Goal: Information Seeking & Learning: Learn about a topic

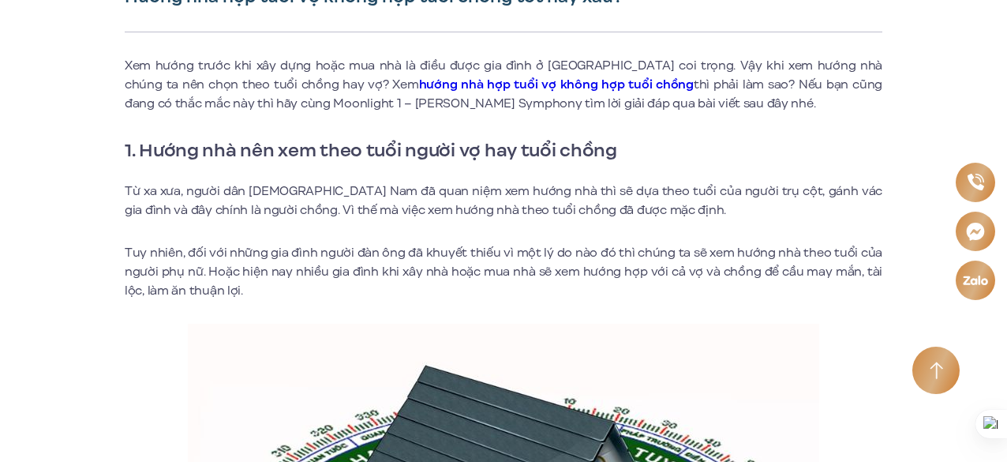
scroll to position [473, 0]
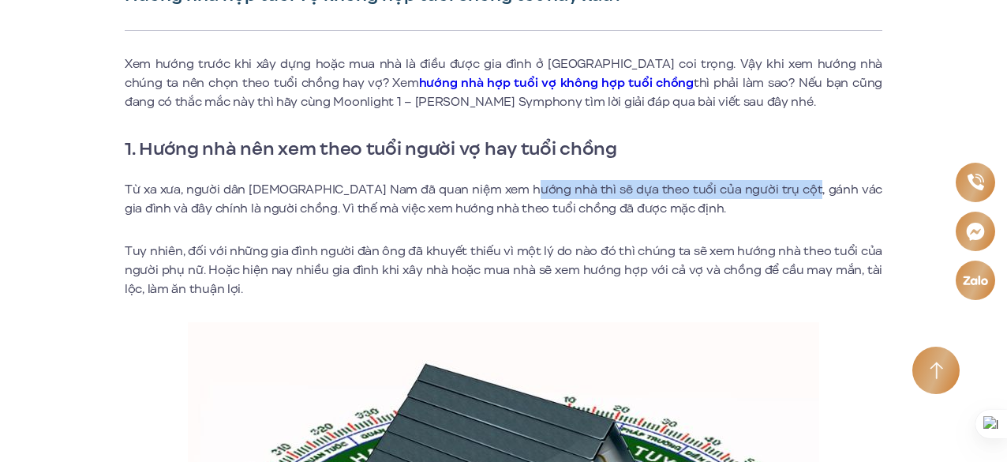
drag, startPoint x: 507, startPoint y: 187, endPoint x: 773, endPoint y: 185, distance: 266.7
click at [773, 185] on p "Từ xa xưa, người dân [DEMOGRAPHIC_DATA] Nam đã quan niệm xem hướng nhà thì sẽ d…" at bounding box center [504, 199] width 758 height 38
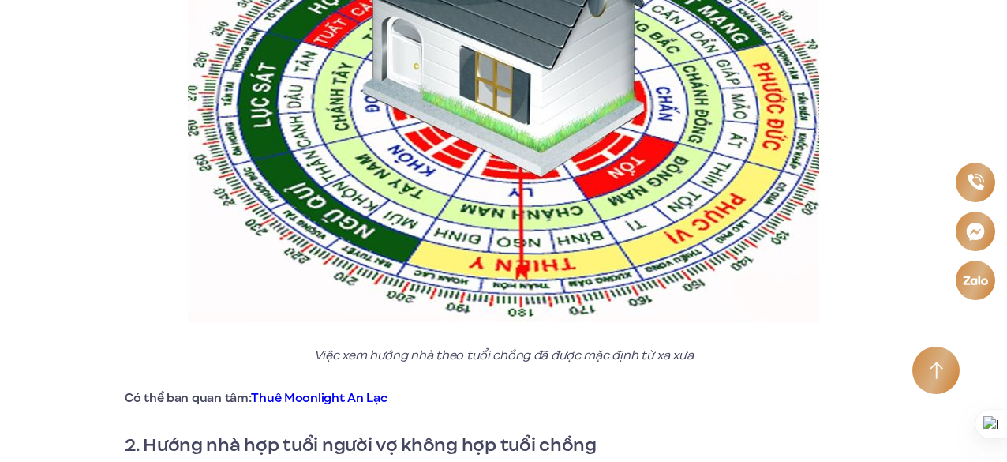
scroll to position [1184, 0]
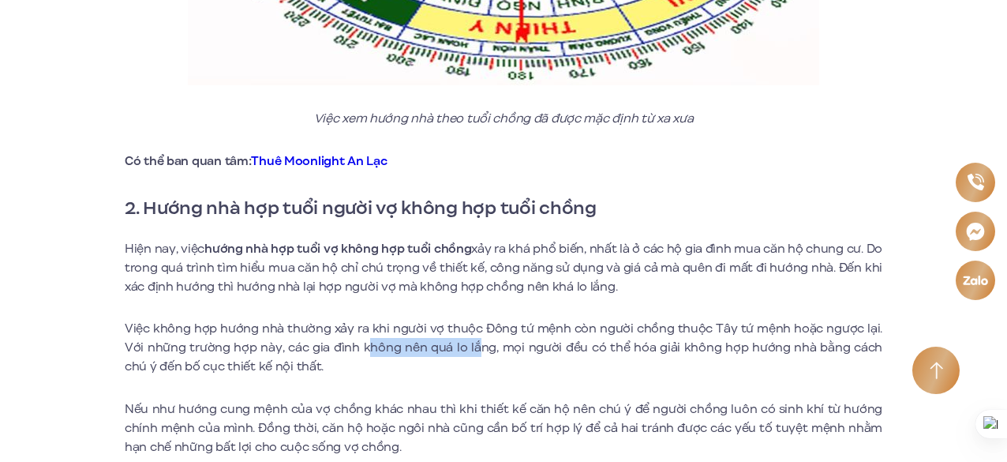
drag, startPoint x: 363, startPoint y: 351, endPoint x: 473, endPoint y: 351, distance: 110.5
click at [473, 351] on p "Việc không hợp hướng nhà thường xảy ra khi người vợ thuộc Đông tứ mệnh còn ngườ…" at bounding box center [504, 347] width 758 height 57
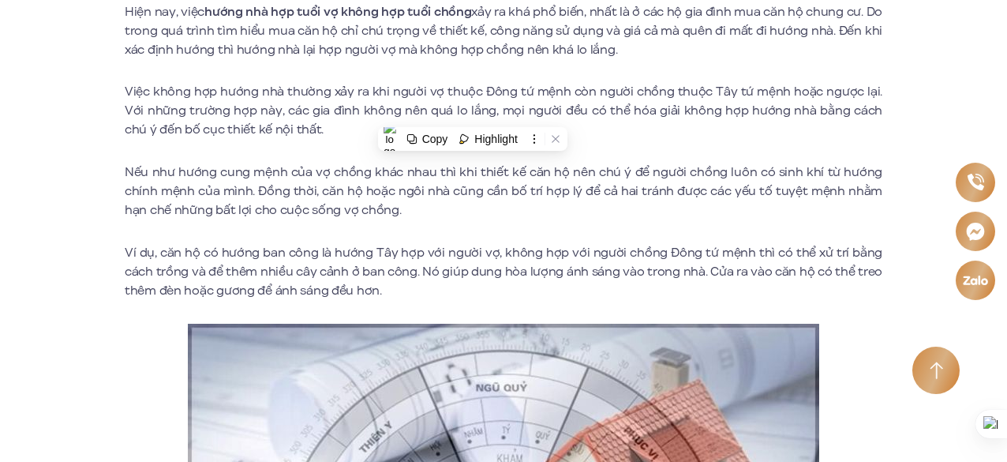
click at [325, 189] on p "Nếu như hướng cung mệnh của vợ chồng khác nhau thì khi thiết kế căn hộ nên chú …" at bounding box center [504, 191] width 758 height 57
click at [532, 173] on p "Nếu như hướng cung mệnh của vợ chồng khác nhau thì khi thiết kế căn hộ nên chú …" at bounding box center [504, 191] width 758 height 57
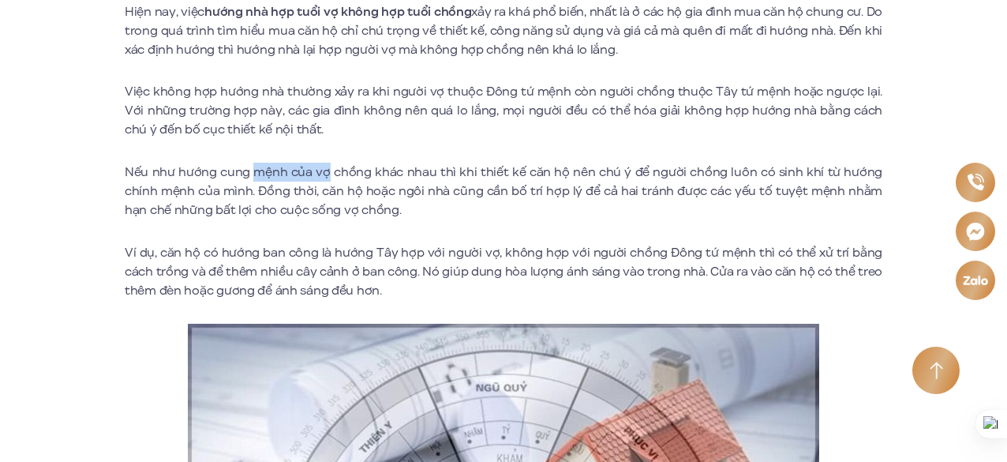
drag, startPoint x: 255, startPoint y: 176, endPoint x: 331, endPoint y: 174, distance: 76.6
click at [331, 174] on p "Nếu như hướng cung mệnh của vợ chồng khác nhau thì khi thiết kế căn hộ nên chú …" at bounding box center [504, 191] width 758 height 57
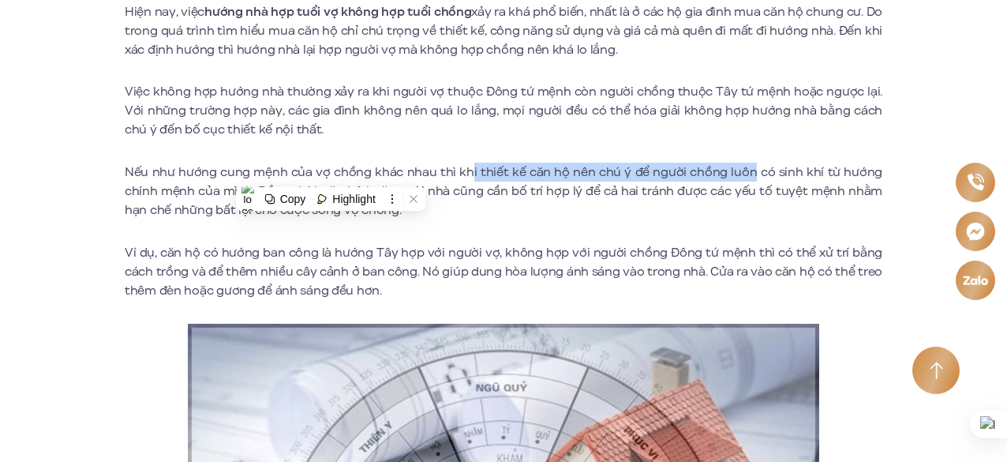
drag, startPoint x: 476, startPoint y: 173, endPoint x: 754, endPoint y: 173, distance: 277.8
click at [754, 173] on p "Nếu như hướng cung mệnh của vợ chồng khác nhau thì khi thiết kế căn hộ nên chú …" at bounding box center [504, 191] width 758 height 57
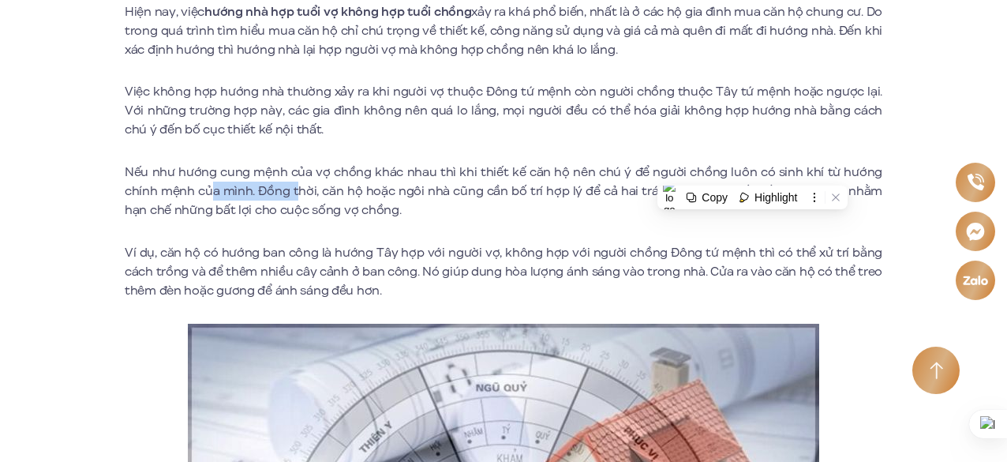
drag, startPoint x: 214, startPoint y: 197, endPoint x: 300, endPoint y: 195, distance: 86.0
click at [300, 195] on p "Nếu như hướng cung mệnh của vợ chồng khác nhau thì khi thiết kế căn hộ nên chú …" at bounding box center [504, 191] width 758 height 57
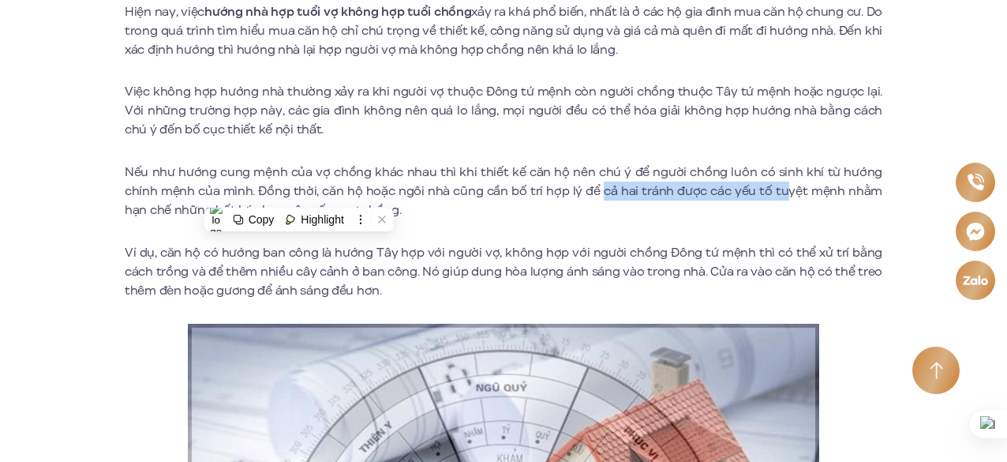
drag, startPoint x: 601, startPoint y: 192, endPoint x: 791, endPoint y: 195, distance: 190.2
click at [791, 195] on p "Nếu như hướng cung mệnh của vợ chồng khác nhau thì khi thiết kế căn hộ nên chú …" at bounding box center [504, 191] width 758 height 57
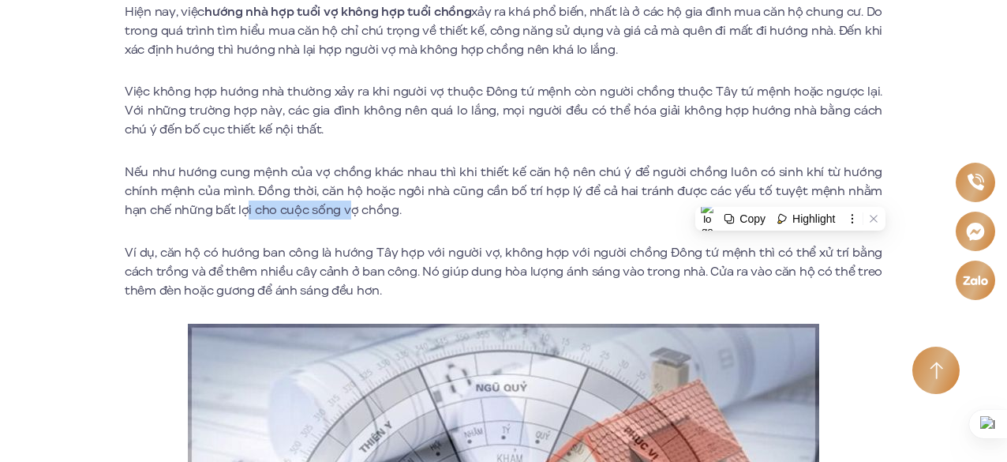
drag, startPoint x: 246, startPoint y: 212, endPoint x: 348, endPoint y: 207, distance: 101.9
click at [348, 207] on p "Nếu như hướng cung mệnh của vợ chồng khác nhau thì khi thiết kế căn hộ nên chú …" at bounding box center [504, 191] width 758 height 57
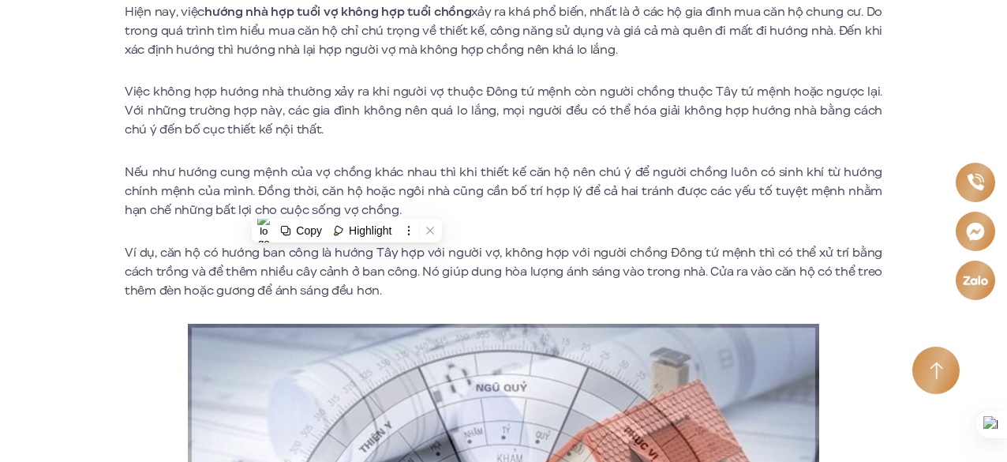
click at [282, 277] on p "Ví dụ, căn hộ có hướng ban công là hướng Tây hợp với người vợ, không hợp với ng…" at bounding box center [504, 271] width 758 height 57
drag, startPoint x: 360, startPoint y: 256, endPoint x: 412, endPoint y: 251, distance: 52.4
click at [412, 251] on p "Ví dụ, căn hộ có hướng ban công là hướng Tây hợp với người vợ, không hợp với ng…" at bounding box center [504, 271] width 758 height 57
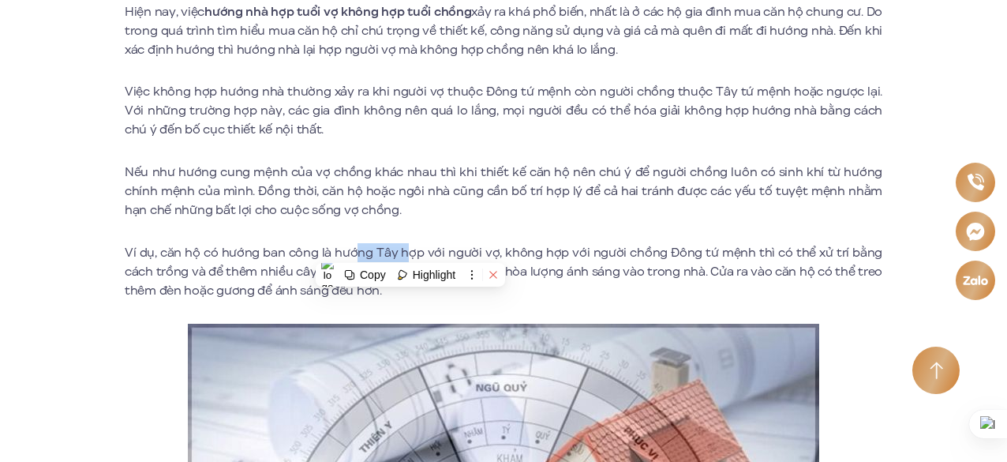
click at [491, 265] on button at bounding box center [493, 274] width 21 height 21
click at [669, 260] on p "Ví dụ, căn hộ có hướng ban công là hướng Tây hợp với người vợ, không hợp với ng…" at bounding box center [504, 271] width 758 height 57
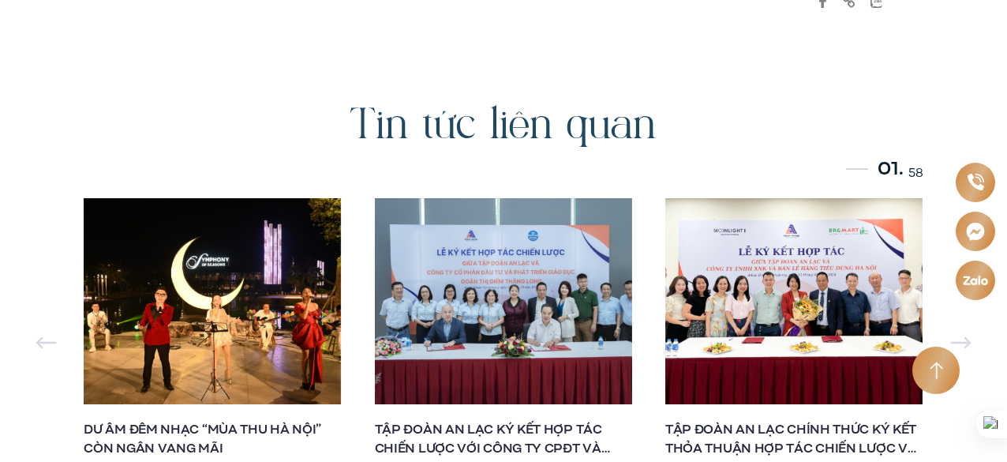
scroll to position [5208, 0]
